Goal: Task Accomplishment & Management: Use online tool/utility

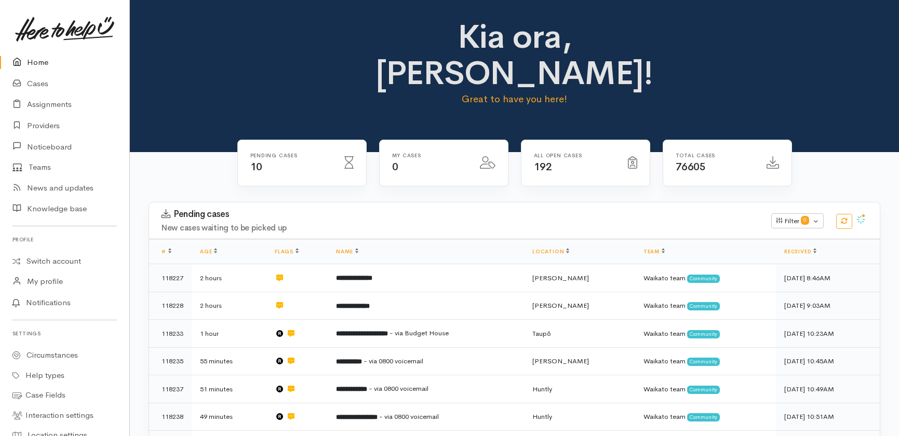
scroll to position [94, 0]
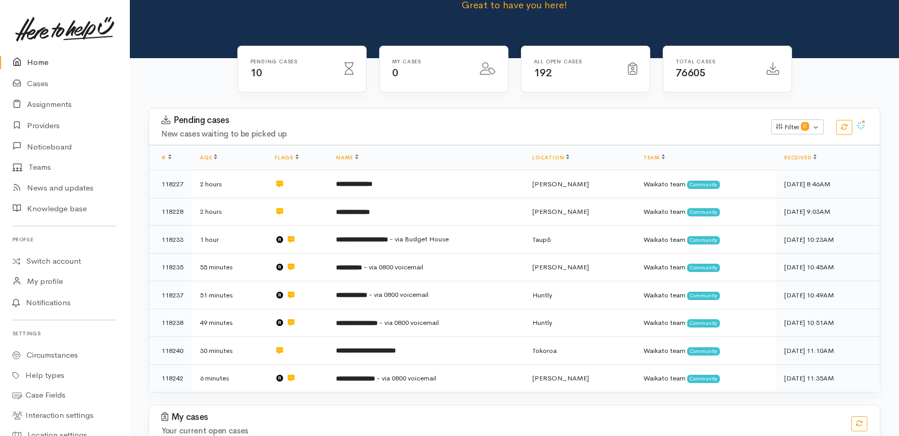
click at [36, 63] on link "Home" at bounding box center [64, 62] width 129 height 21
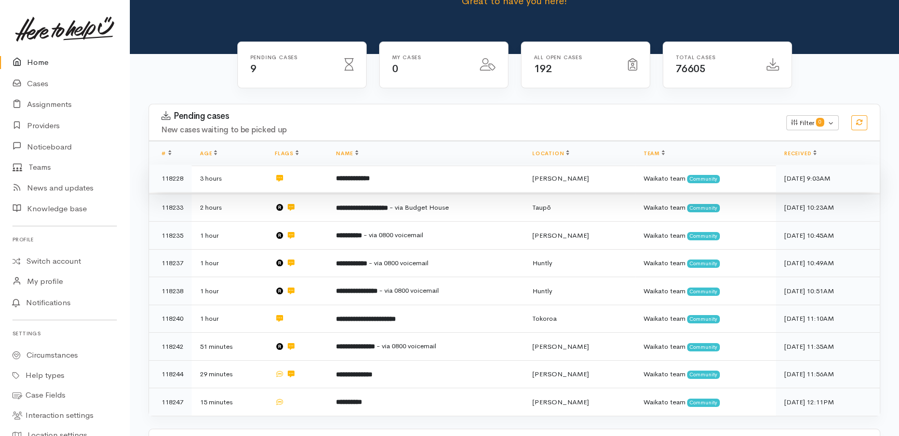
scroll to position [161, 0]
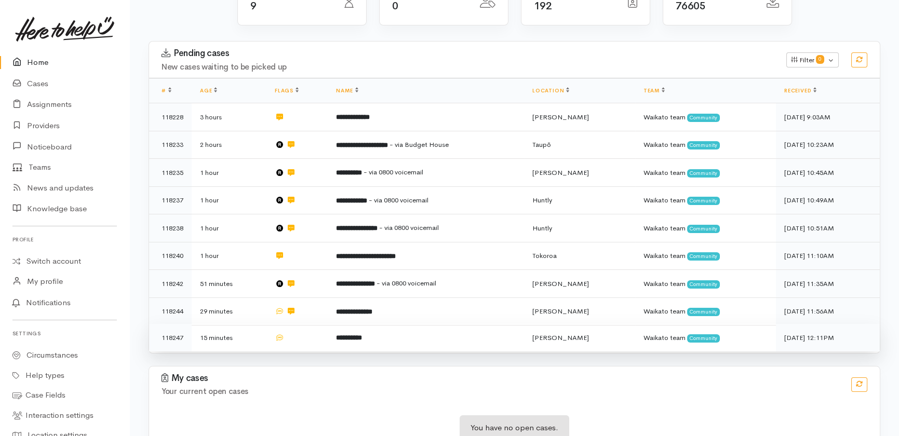
click at [434, 324] on td "**********" at bounding box center [426, 338] width 196 height 28
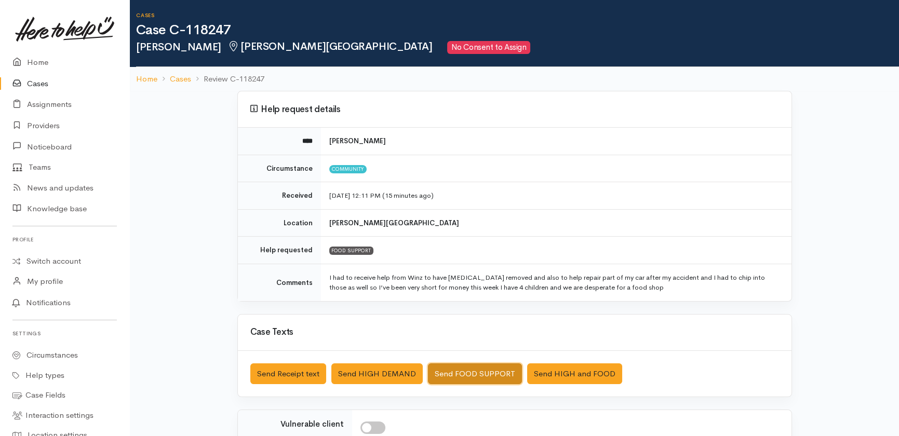
click at [473, 372] on button "Send FOOD SUPPORT" at bounding box center [475, 374] width 94 height 21
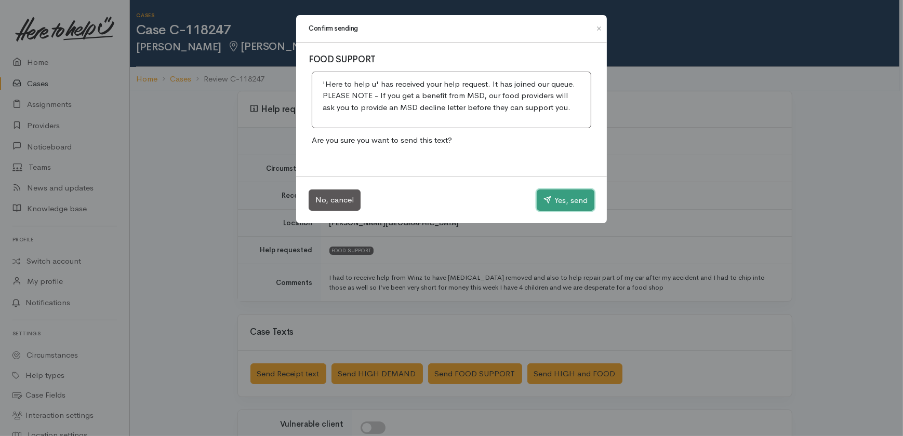
click at [558, 197] on button "Yes, send" at bounding box center [566, 201] width 58 height 22
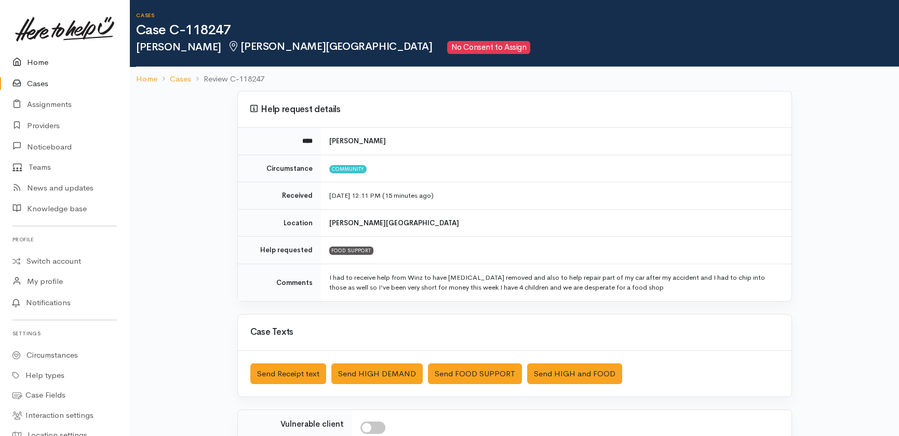
click at [31, 61] on link "Home" at bounding box center [64, 62] width 129 height 21
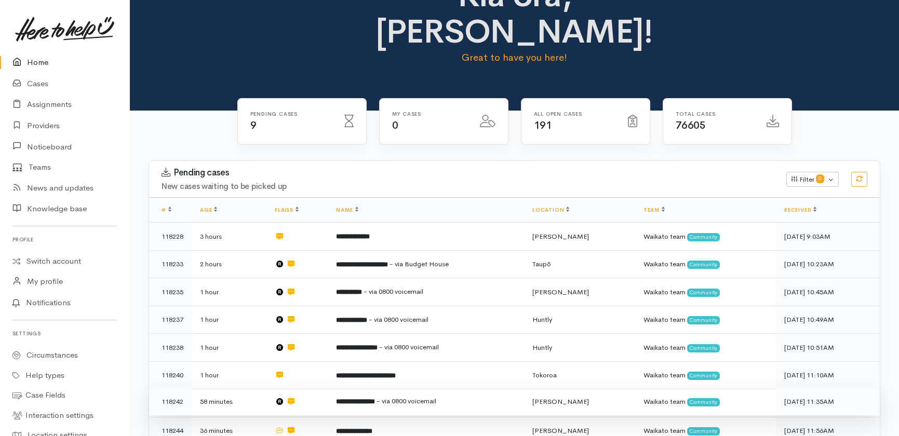
scroll to position [20, 0]
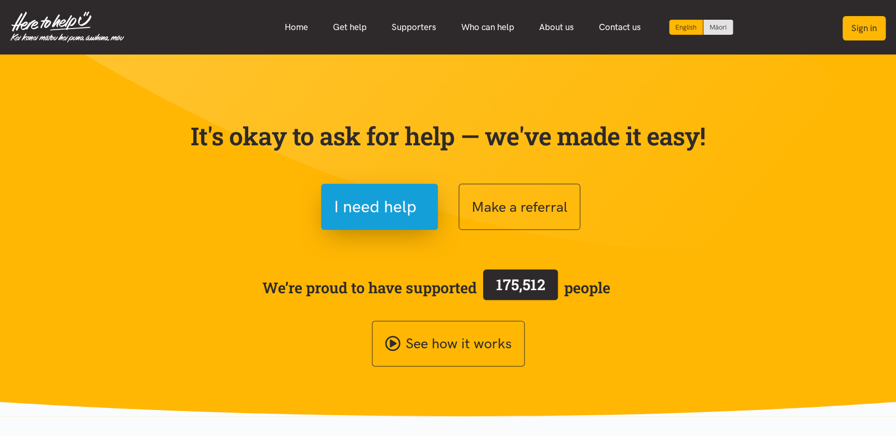
click at [872, 29] on button "Sign in" at bounding box center [864, 28] width 43 height 24
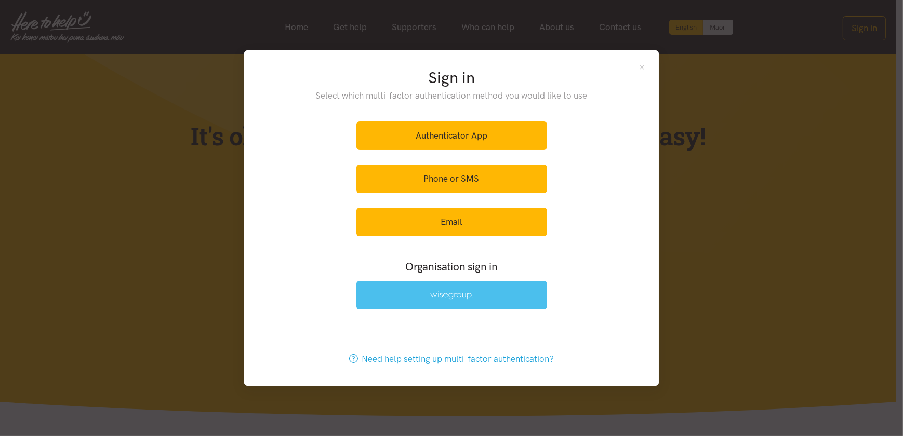
click at [444, 287] on link at bounding box center [451, 295] width 191 height 29
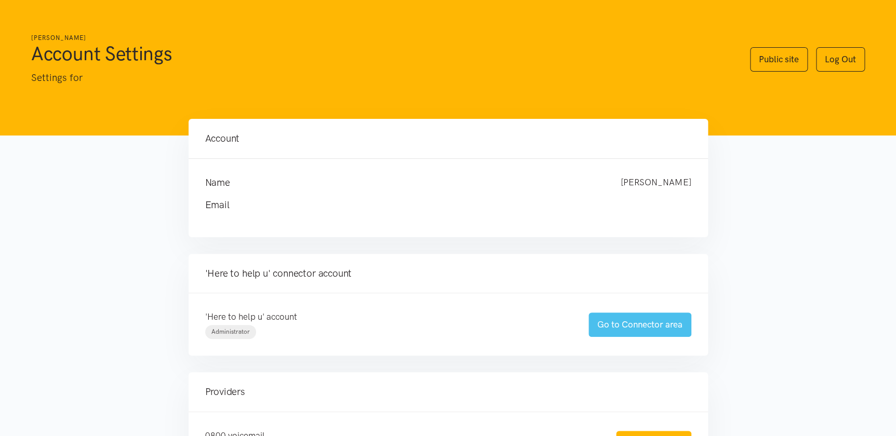
click at [619, 321] on link "Go to Connector area" at bounding box center [640, 325] width 103 height 24
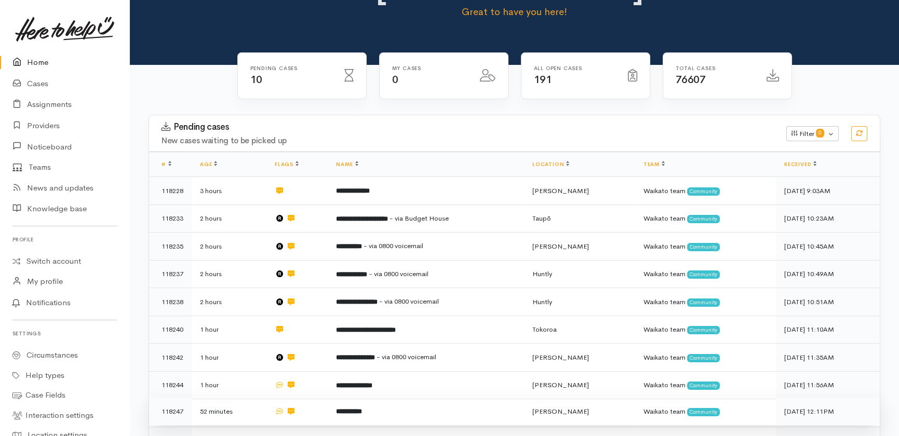
scroll to position [189, 0]
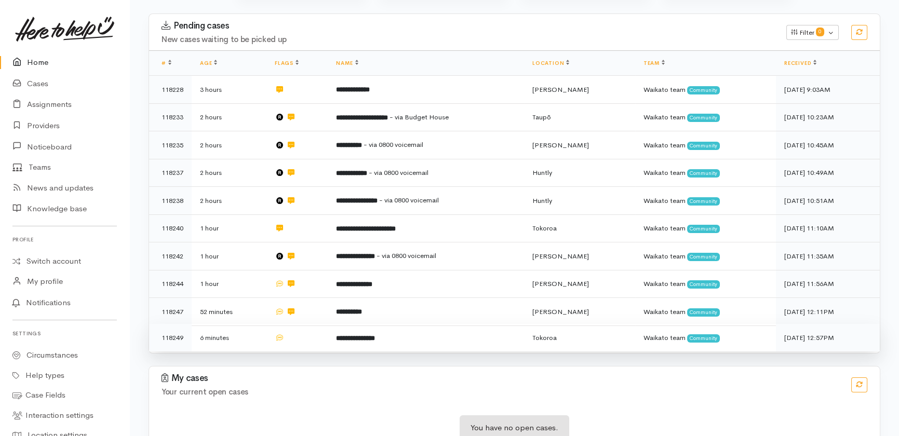
click at [436, 324] on td "**********" at bounding box center [426, 338] width 196 height 28
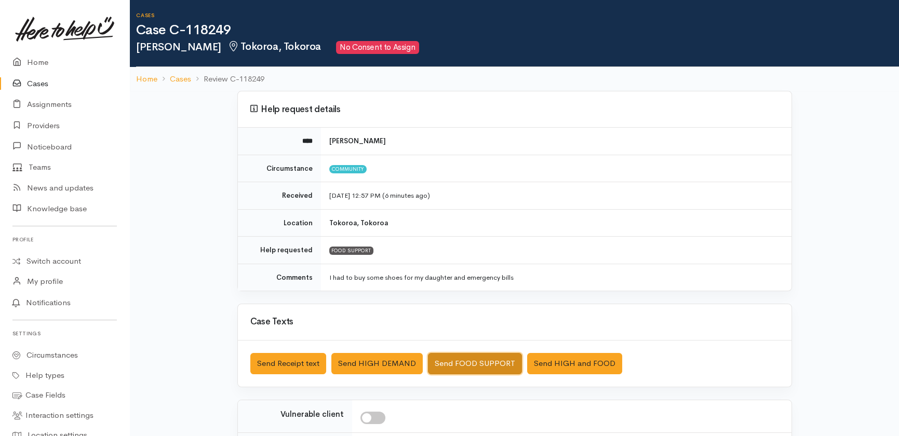
click at [479, 361] on button "Send FOOD SUPPORT" at bounding box center [475, 363] width 94 height 21
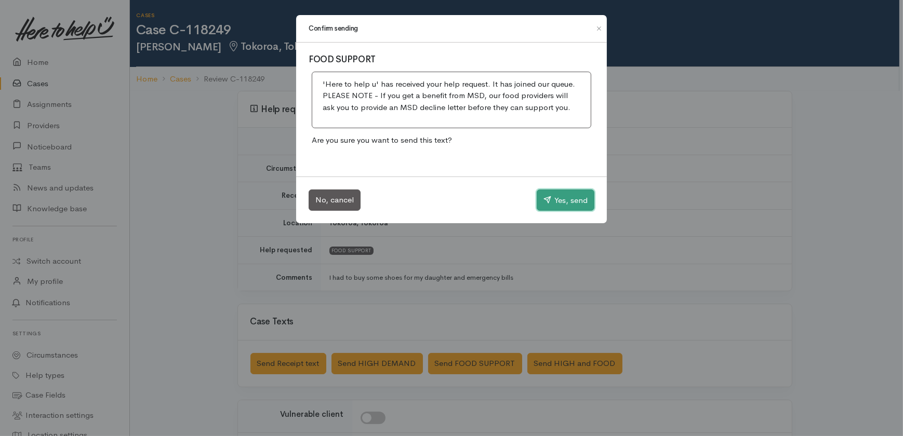
click at [570, 194] on button "Yes, send" at bounding box center [566, 201] width 58 height 22
